Goal: Navigation & Orientation: Find specific page/section

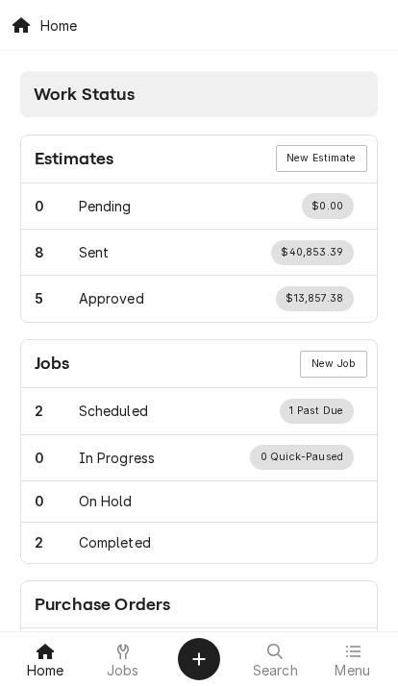
click at [346, 664] on span "Menu" at bounding box center [352, 670] width 36 height 15
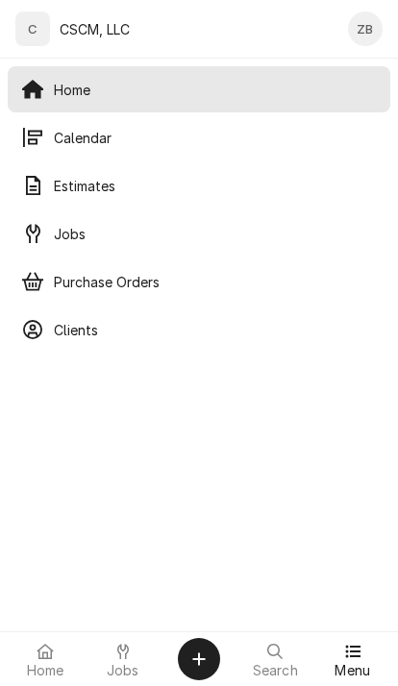
click at [77, 130] on span "Calendar" at bounding box center [215, 138] width 323 height 20
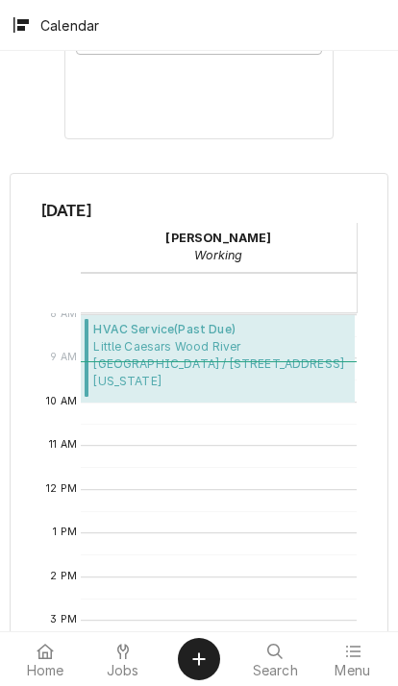
scroll to position [571, 0]
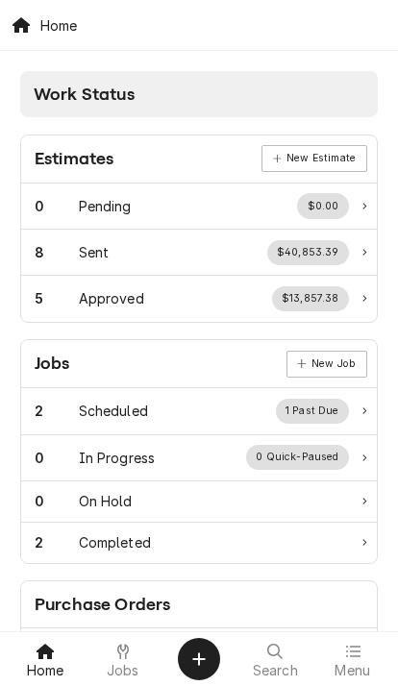
click at [353, 658] on icon at bounding box center [352, 651] width 15 height 15
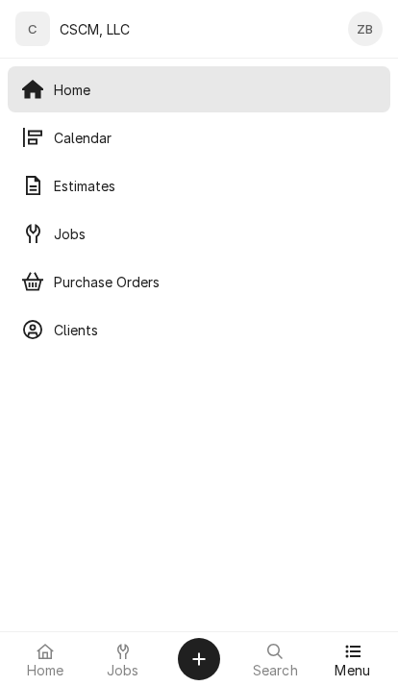
click at [149, 135] on span "Calendar" at bounding box center [215, 138] width 323 height 20
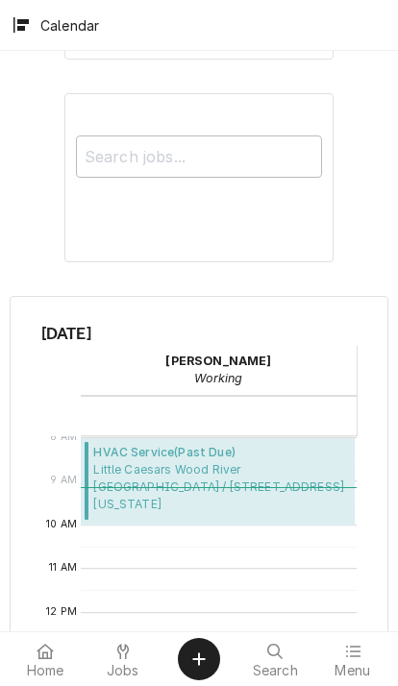
scroll to position [445, 0]
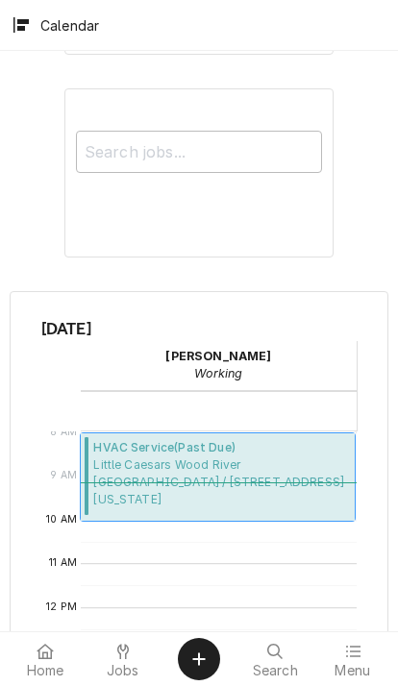
click at [245, 481] on span "[GEOGRAPHIC_DATA] [GEOGRAPHIC_DATA] / [STREET_ADDRESS][US_STATE]" at bounding box center [220, 482] width 255 height 52
